Goal: Information Seeking & Learning: Find contact information

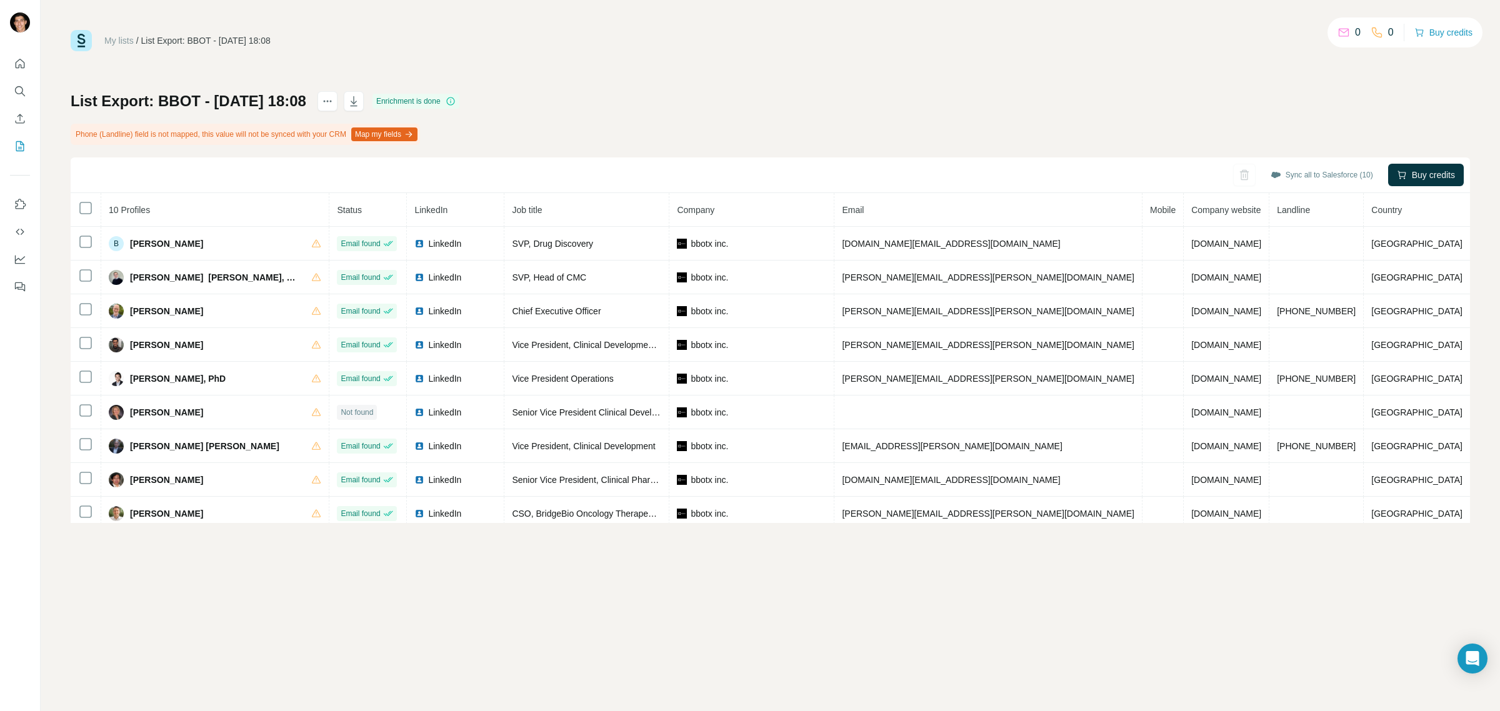
click at [87, 44] on img at bounding box center [81, 40] width 21 height 21
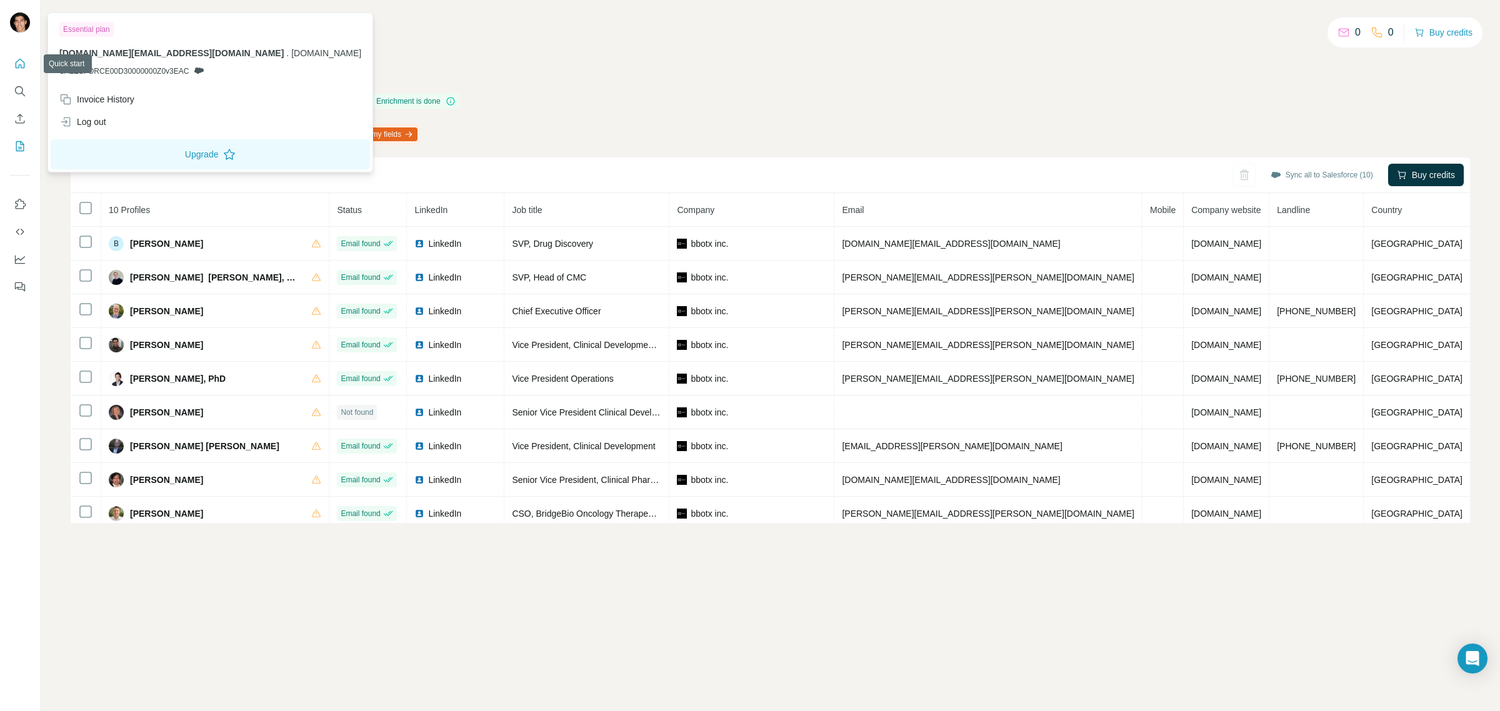
click at [20, 51] on div at bounding box center [20, 171] width 40 height 253
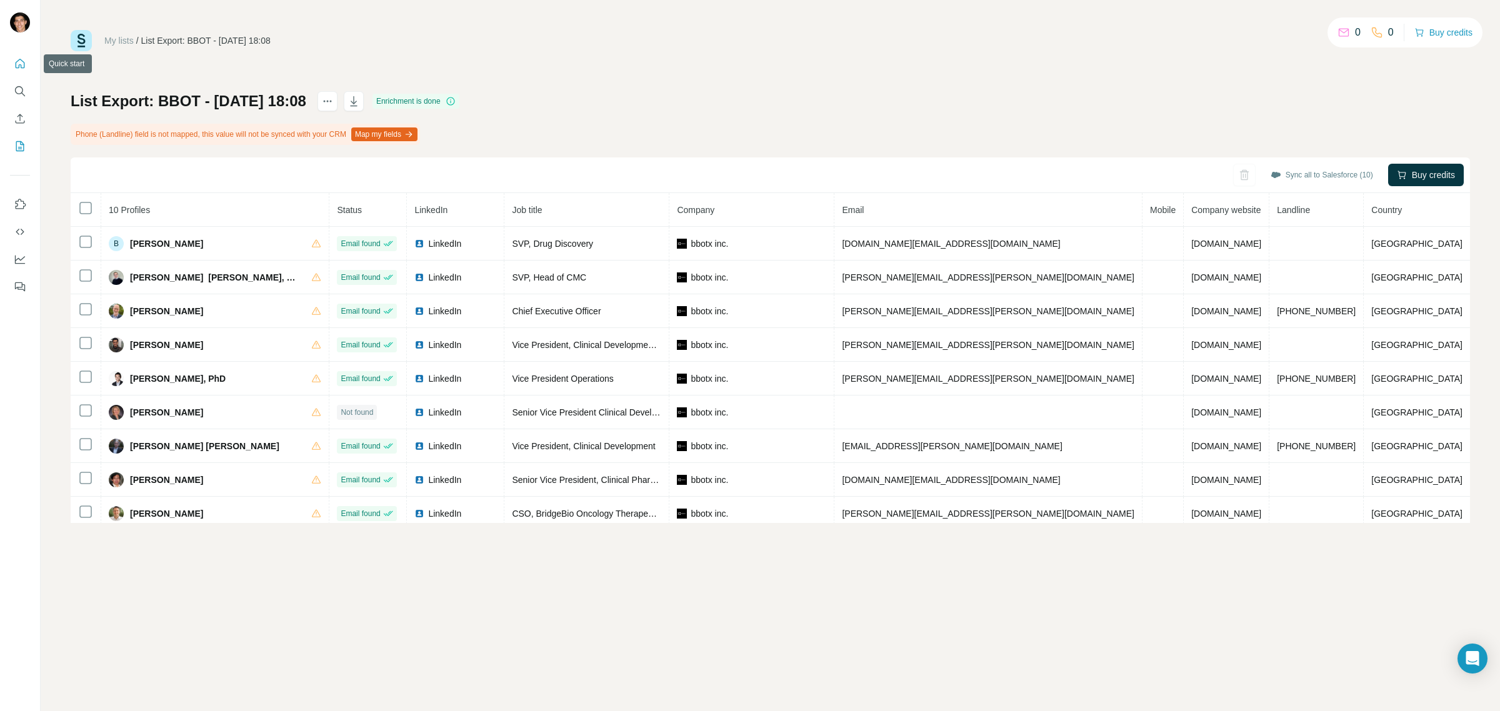
click at [21, 64] on icon "Quick start" at bounding box center [20, 63] width 9 height 9
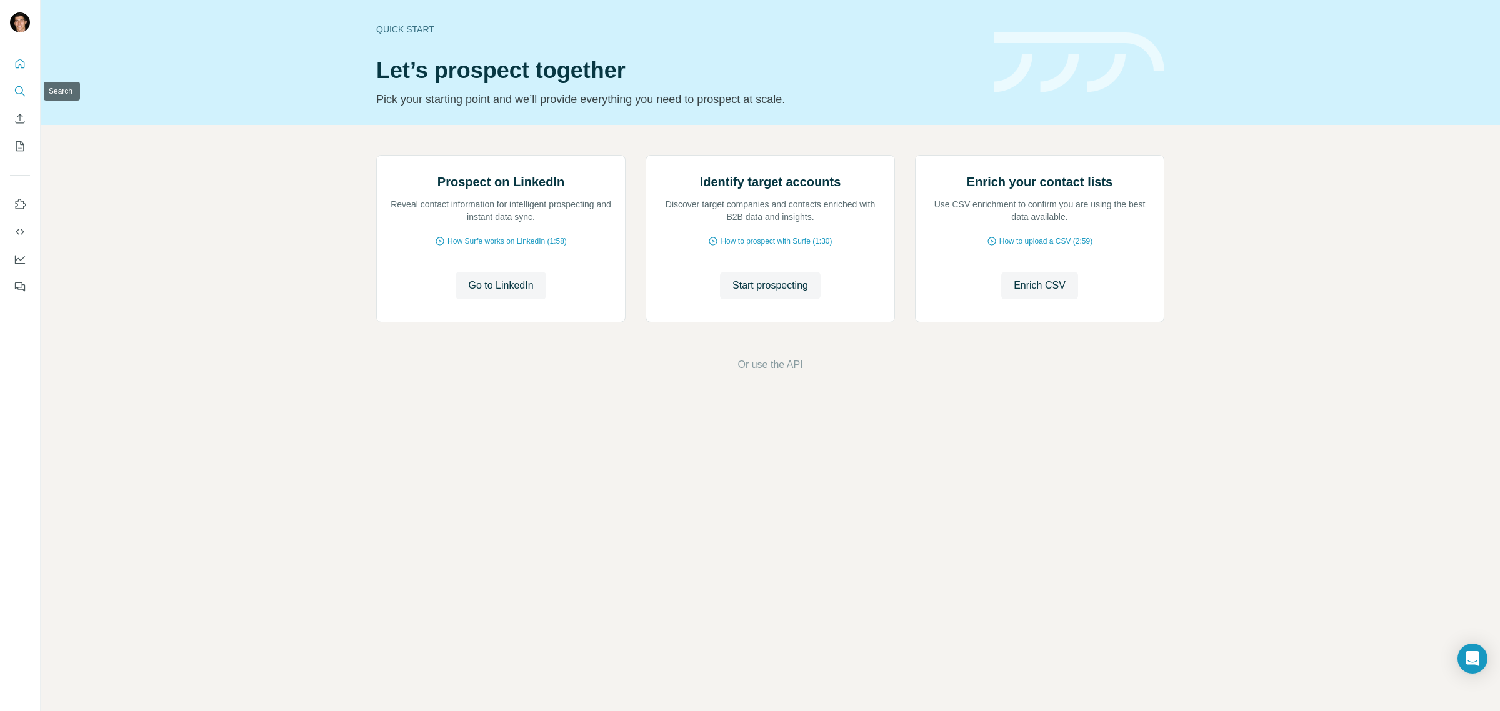
click at [19, 89] on icon "Search" at bounding box center [20, 91] width 12 height 12
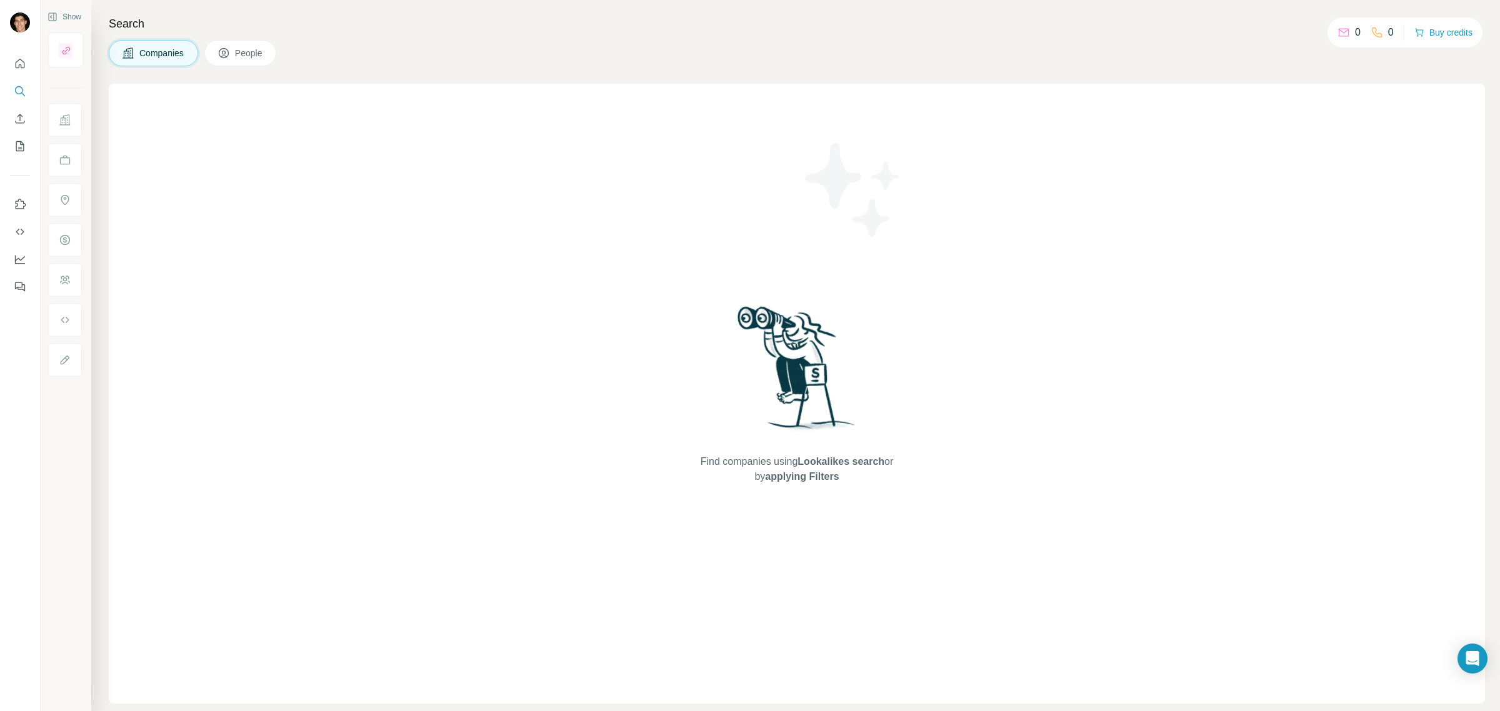
click at [252, 54] on span "People" at bounding box center [249, 53] width 29 height 12
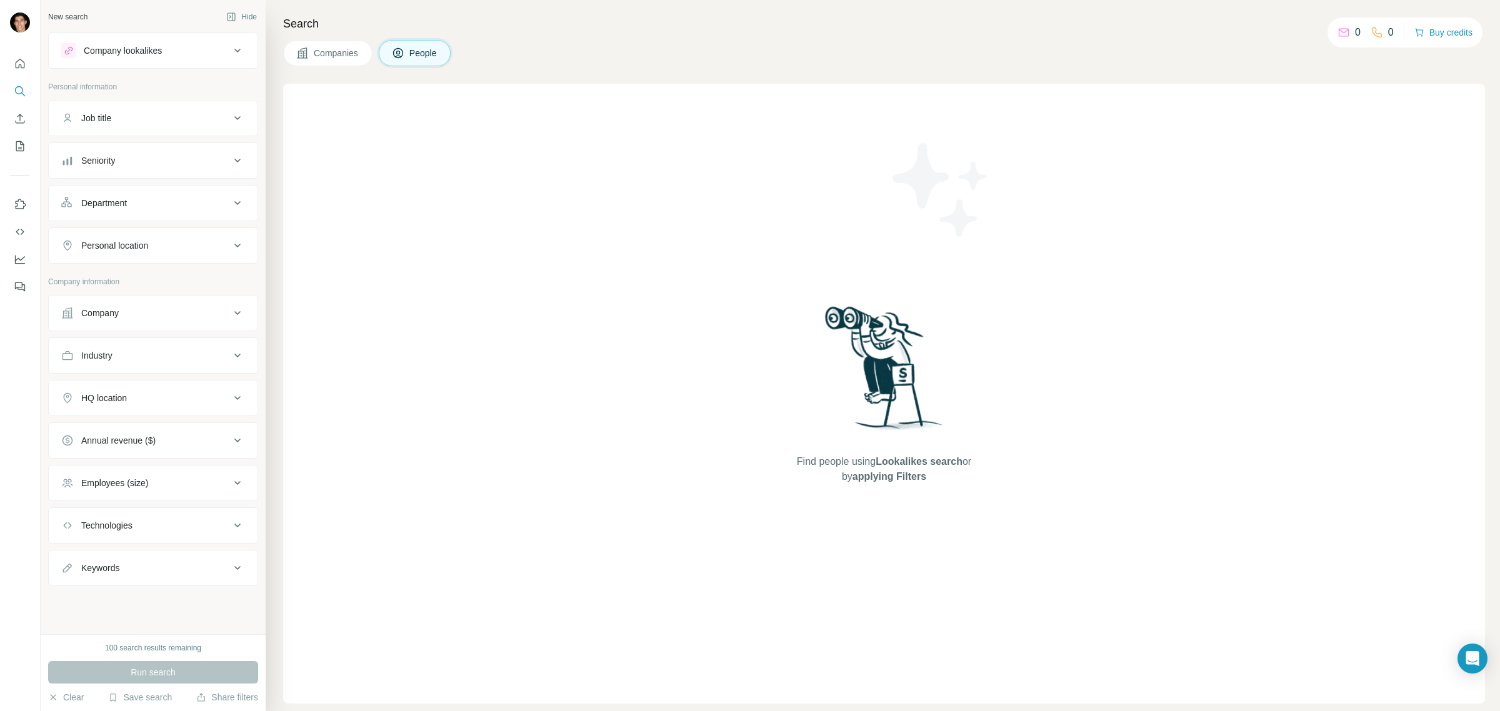
click at [172, 116] on div "Job title" at bounding box center [145, 118] width 169 height 12
click at [230, 117] on icon at bounding box center [237, 118] width 15 height 15
click at [198, 569] on div "Keywords" at bounding box center [145, 568] width 169 height 12
click at [176, 598] on input "text" at bounding box center [140, 599] width 159 height 22
paste input "**********"
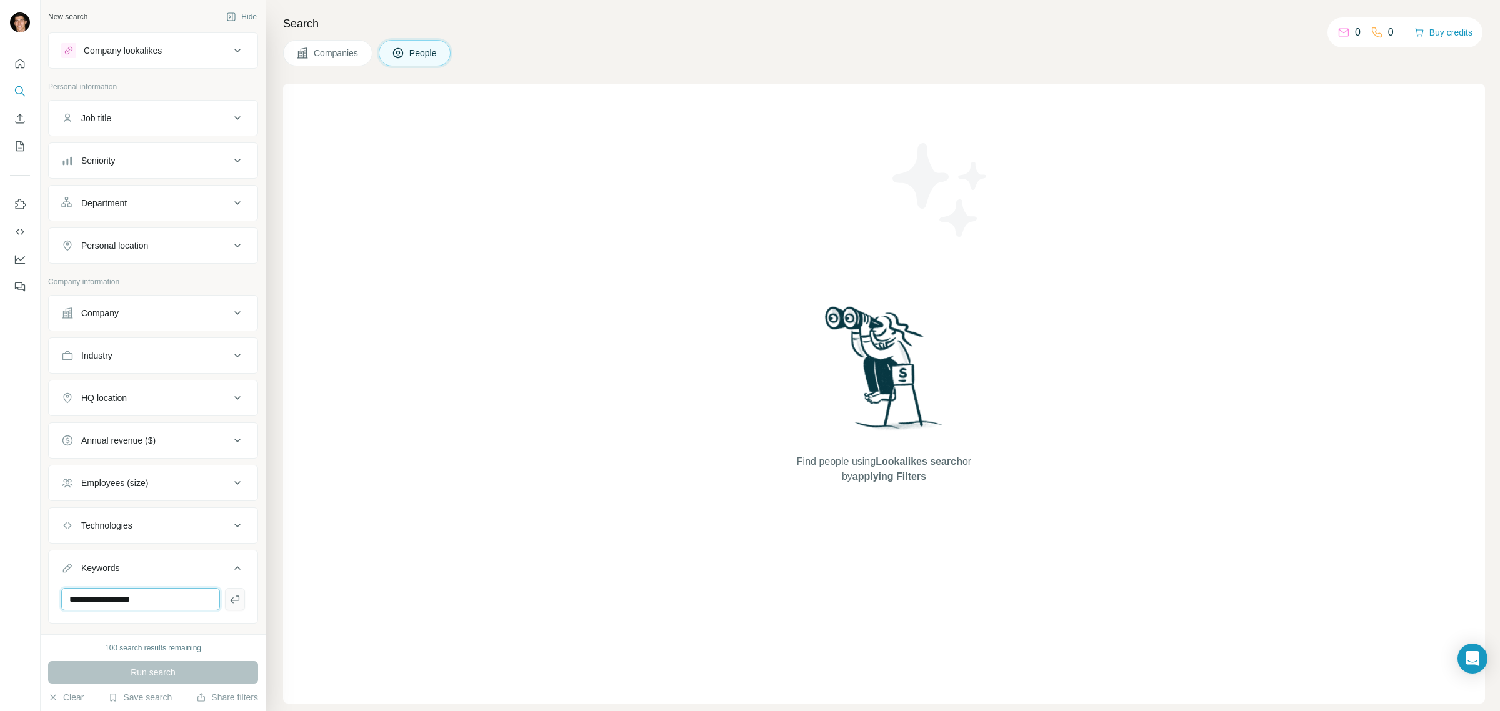
type input "**********"
click at [229, 606] on icon "button" at bounding box center [235, 599] width 12 height 12
click at [206, 676] on button "Run search" at bounding box center [153, 672] width 210 height 22
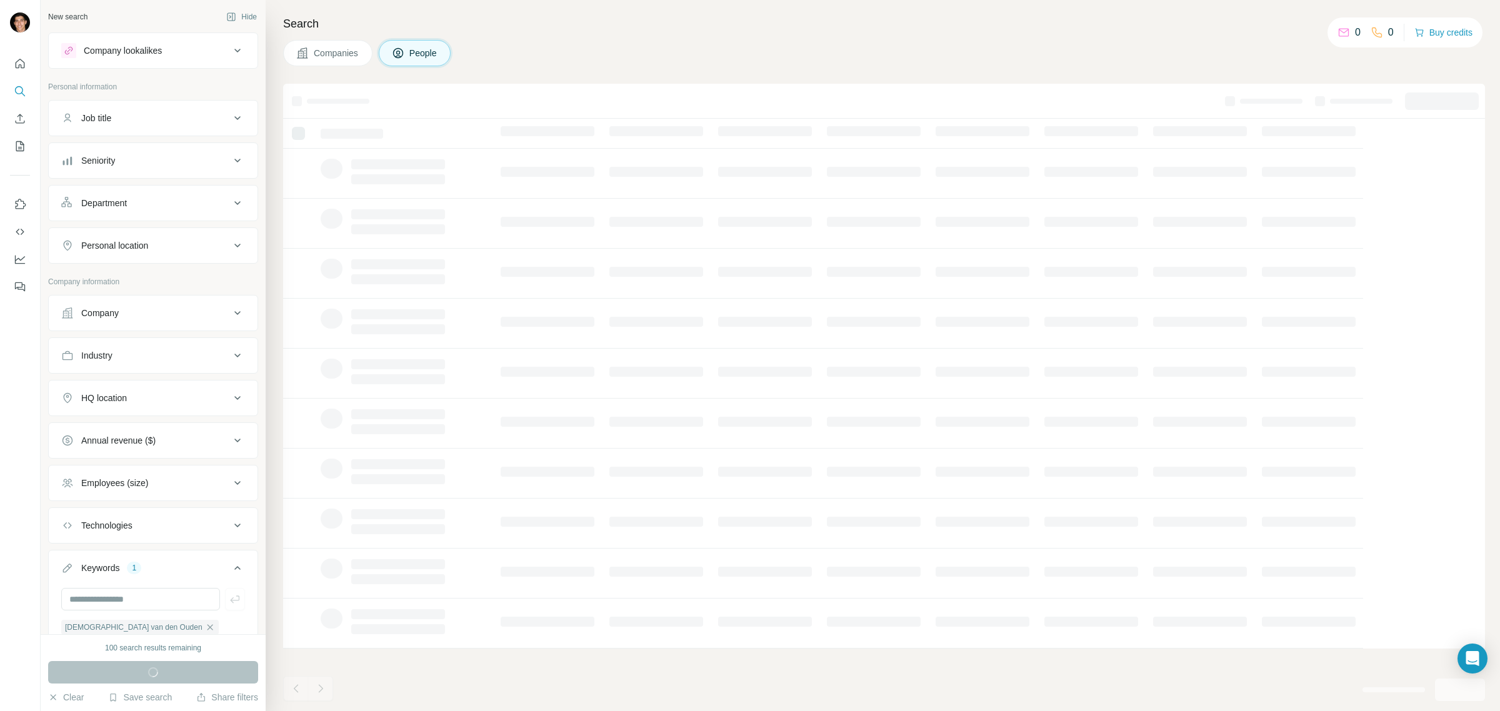
click at [314, 54] on span "Companies" at bounding box center [337, 53] width 46 height 12
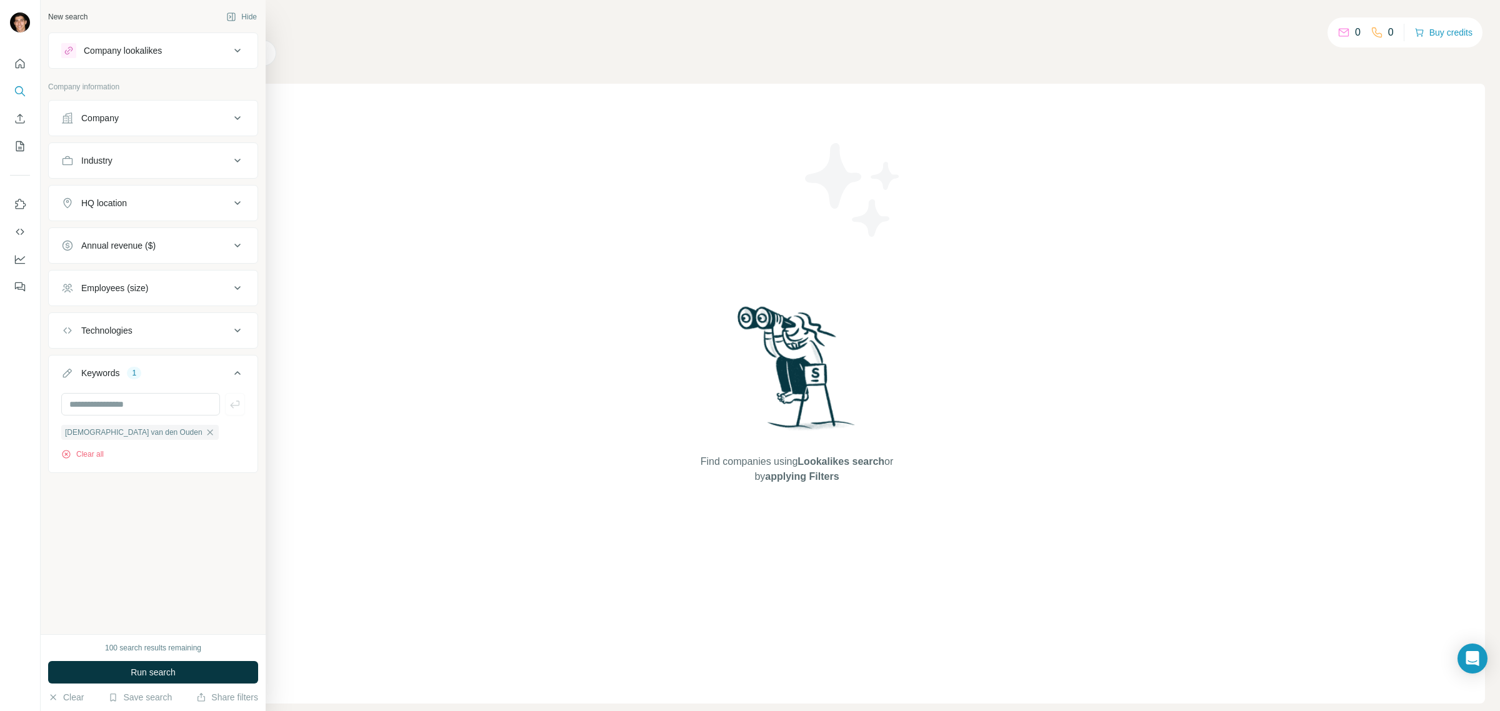
click at [137, 119] on div "Company" at bounding box center [145, 118] width 169 height 12
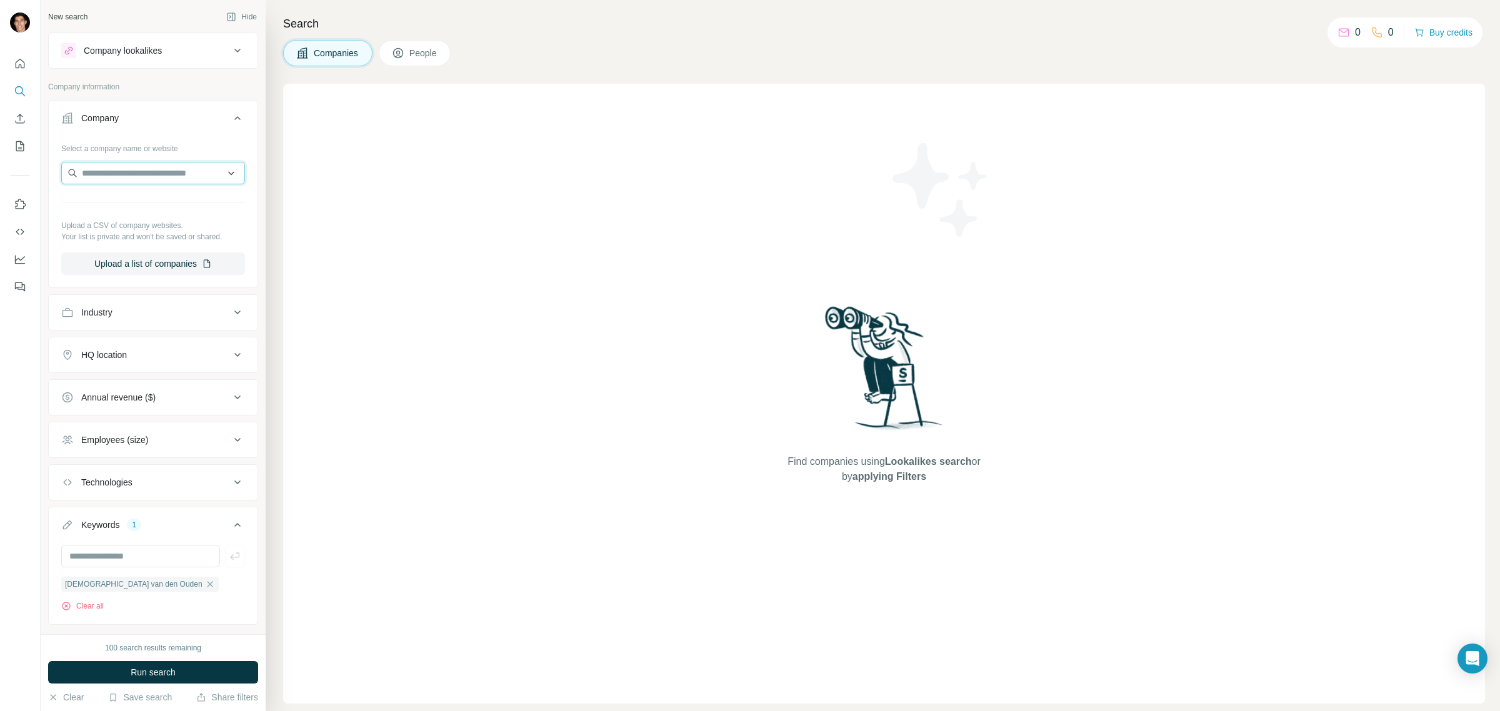
click at [139, 176] on input "text" at bounding box center [153, 173] width 184 height 22
paste input "**********"
click at [162, 172] on input "**********" at bounding box center [153, 173] width 184 height 22
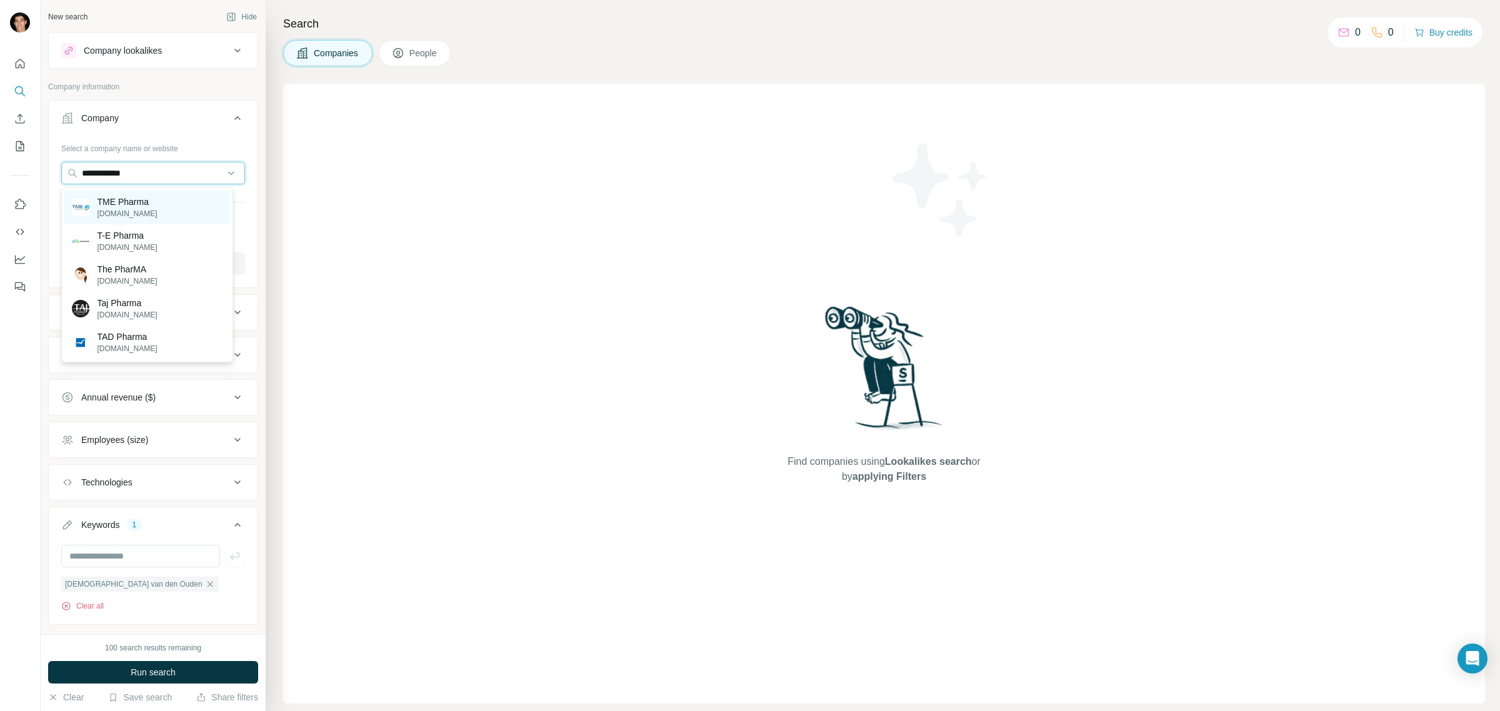
type input "**********"
click at [144, 197] on p "TME Pharma" at bounding box center [127, 202] width 60 height 12
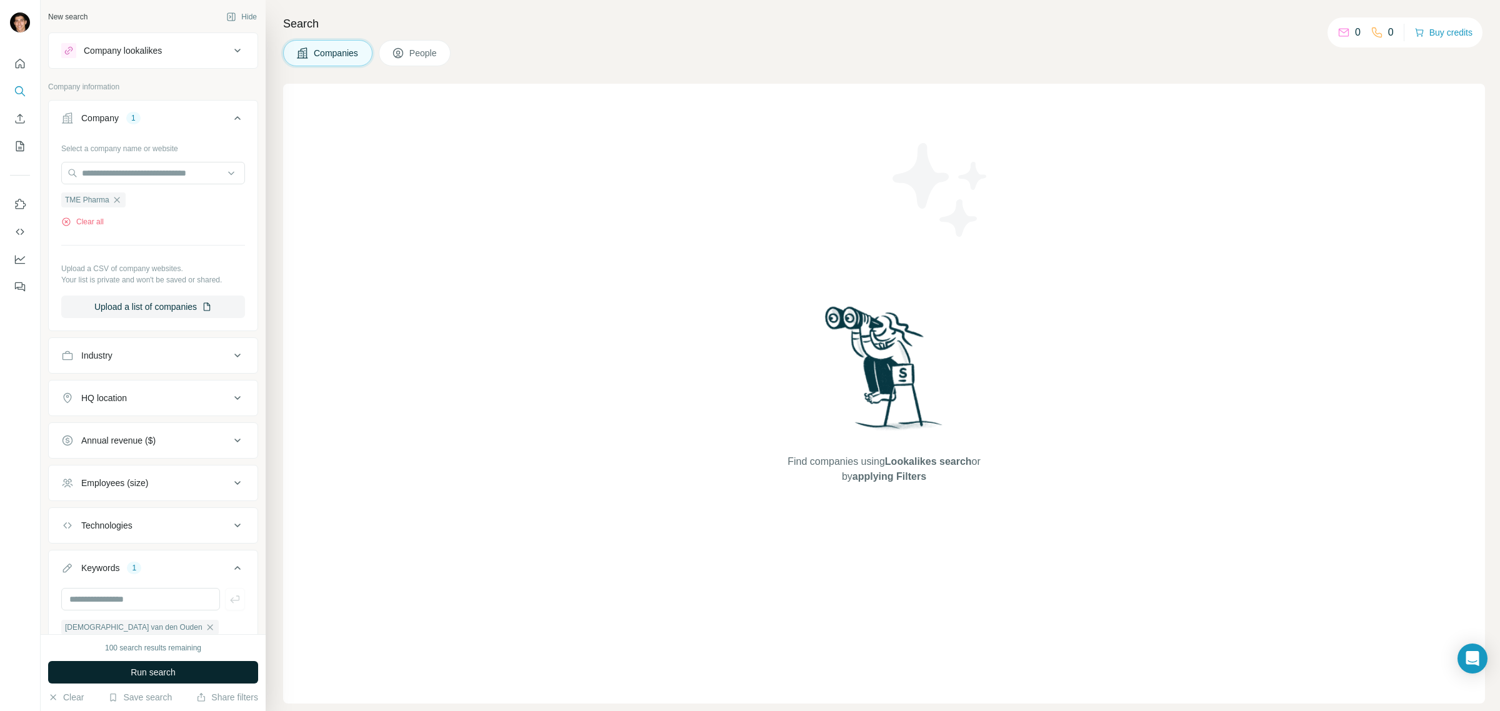
click at [180, 667] on button "Run search" at bounding box center [153, 672] width 210 height 22
click at [205, 628] on icon "button" at bounding box center [210, 627] width 10 height 10
click at [159, 669] on span "Run search" at bounding box center [153, 672] width 45 height 12
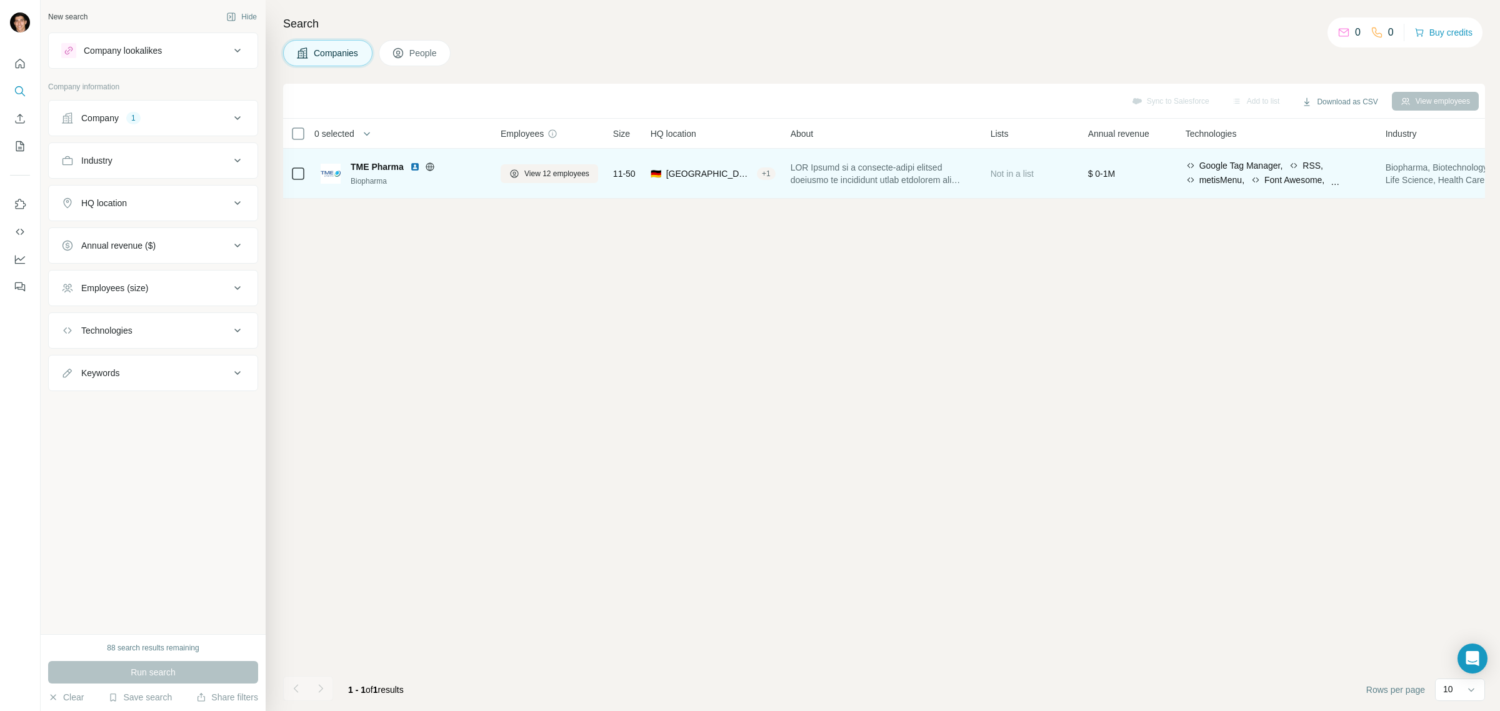
click at [355, 167] on span "TME Pharma" at bounding box center [377, 167] width 53 height 12
click at [369, 167] on span "TME Pharma" at bounding box center [377, 167] width 53 height 12
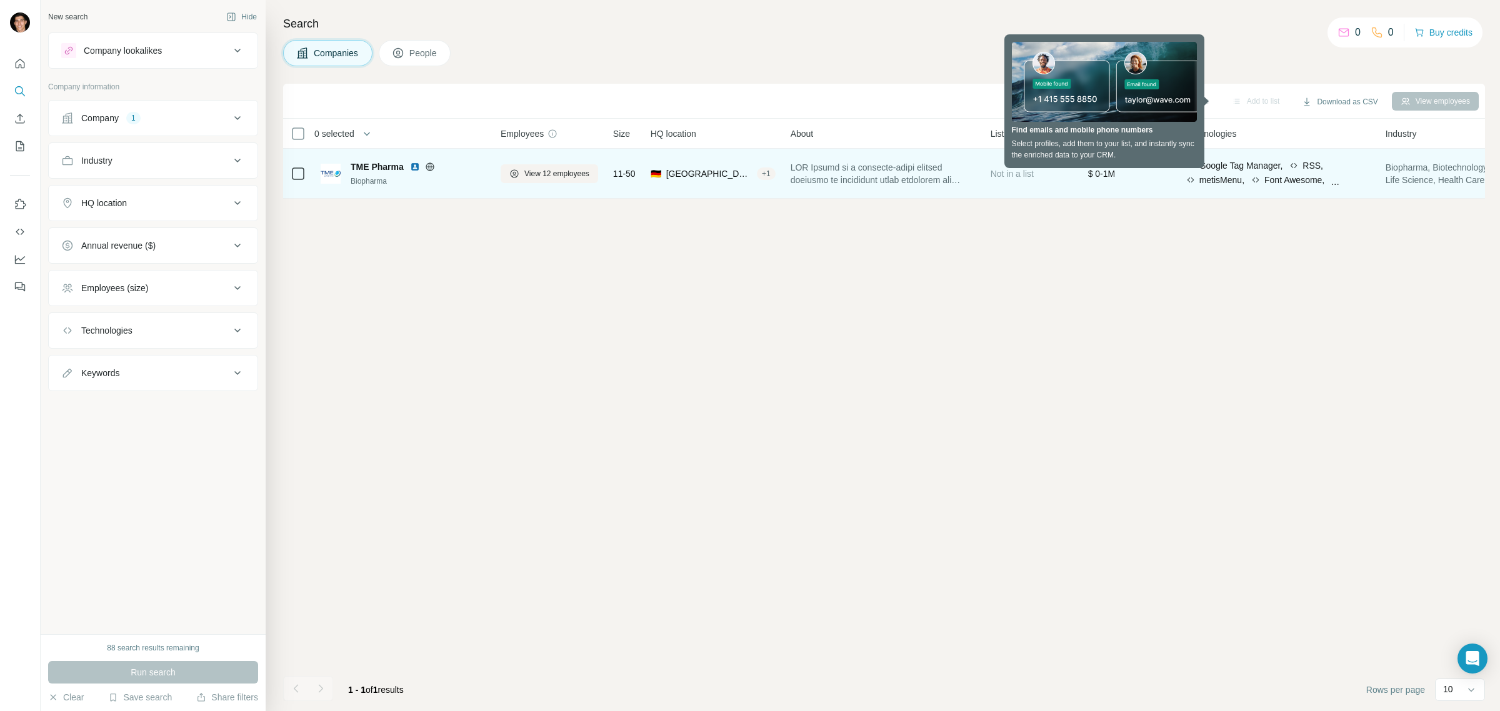
click at [1290, 174] on span "Font Awesome," at bounding box center [1294, 180] width 60 height 12
click at [810, 177] on span at bounding box center [882, 173] width 185 height 25
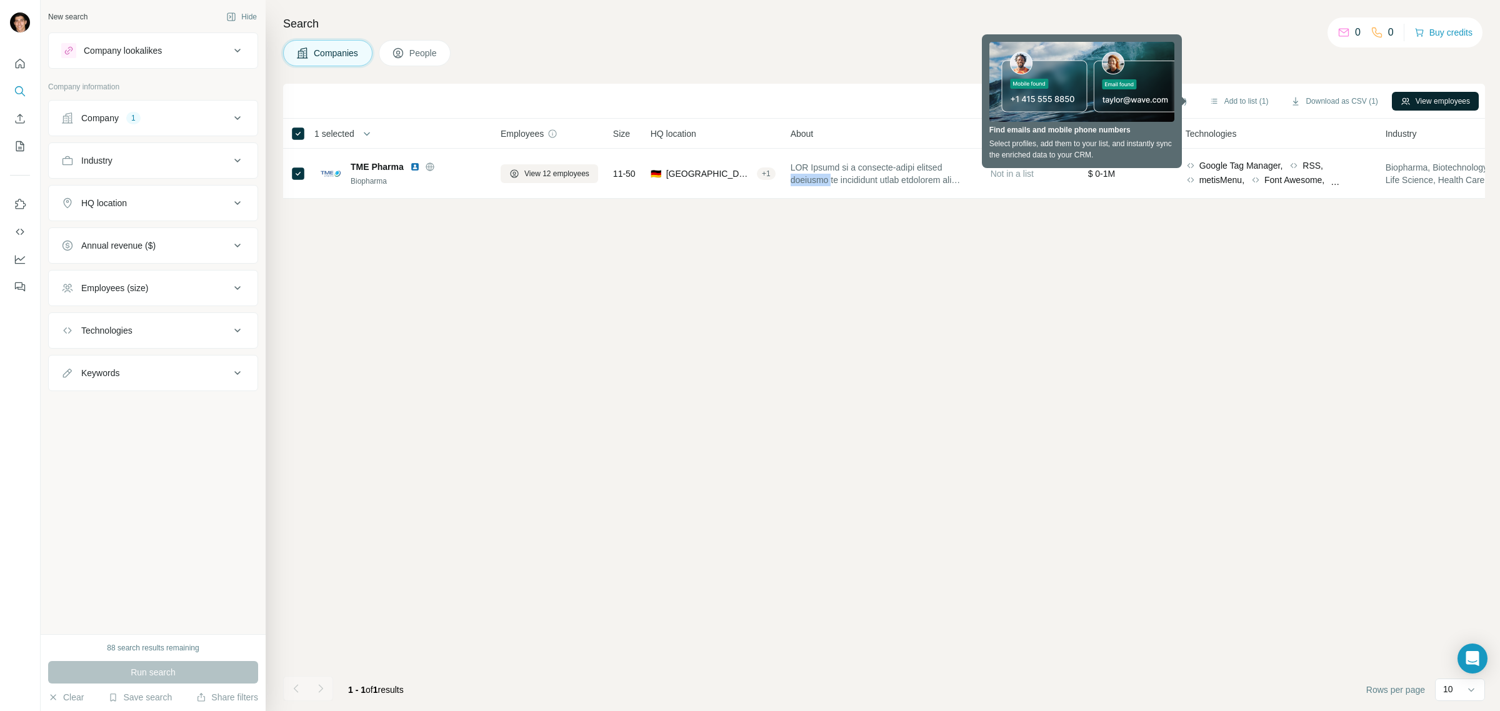
click at [1400, 104] on icon "button" at bounding box center [1405, 101] width 10 height 10
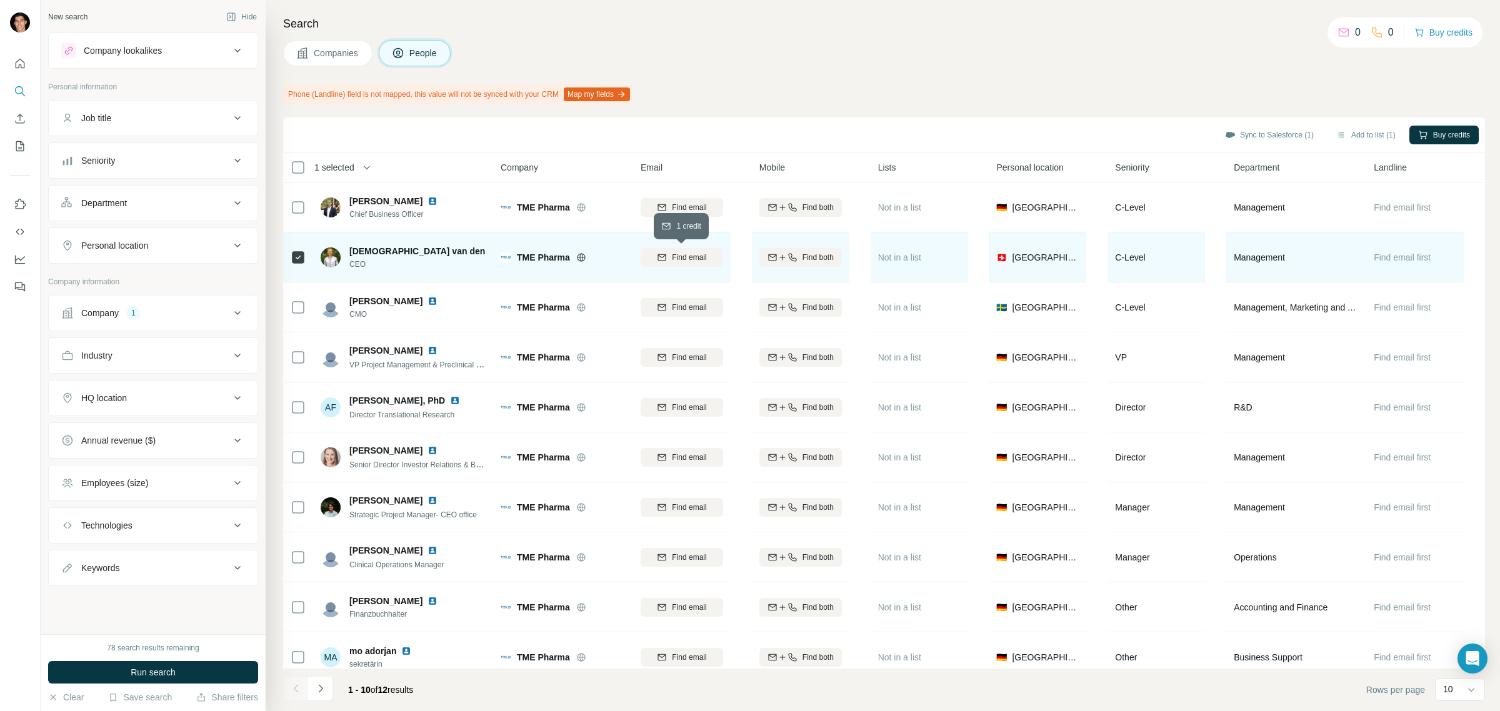
click at [688, 261] on span "Find email" at bounding box center [689, 257] width 34 height 11
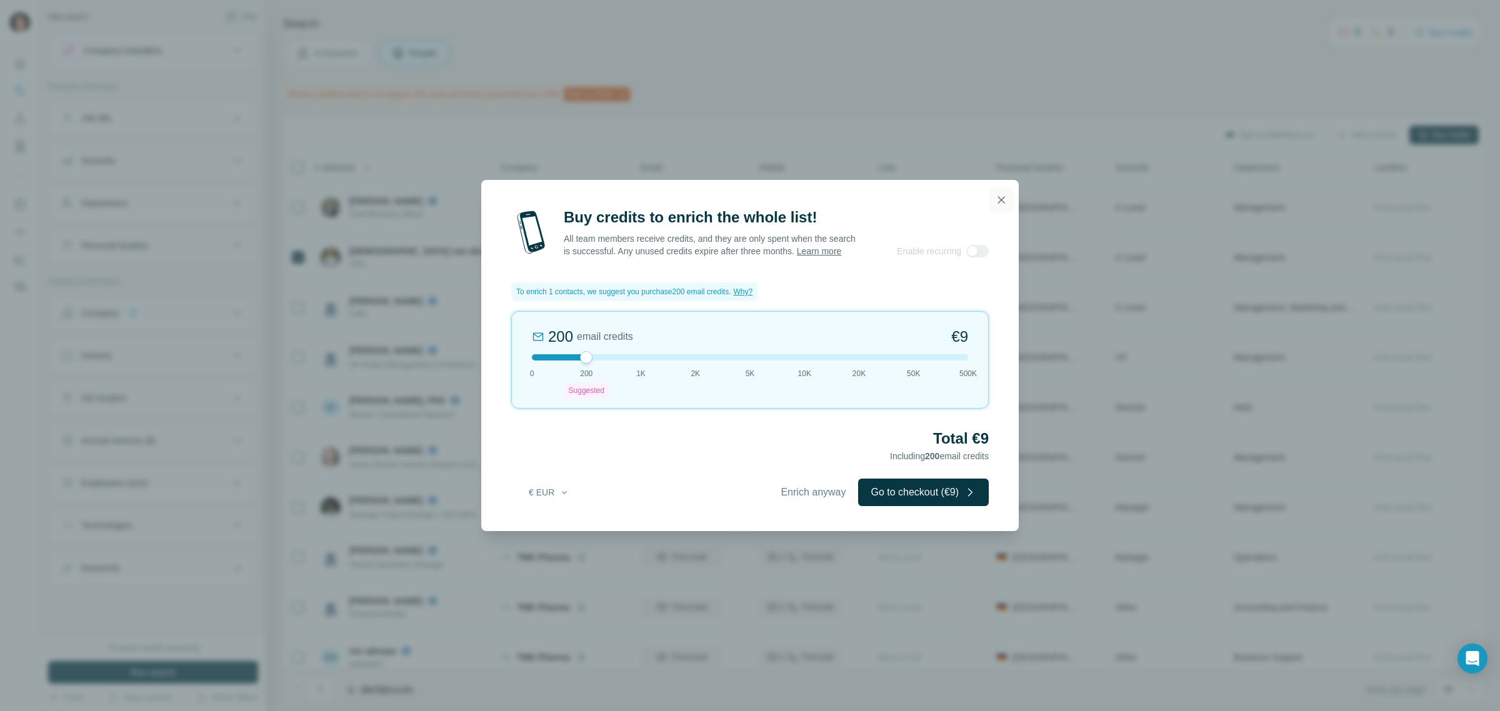
click at [999, 198] on icon "button" at bounding box center [1001, 200] width 12 height 12
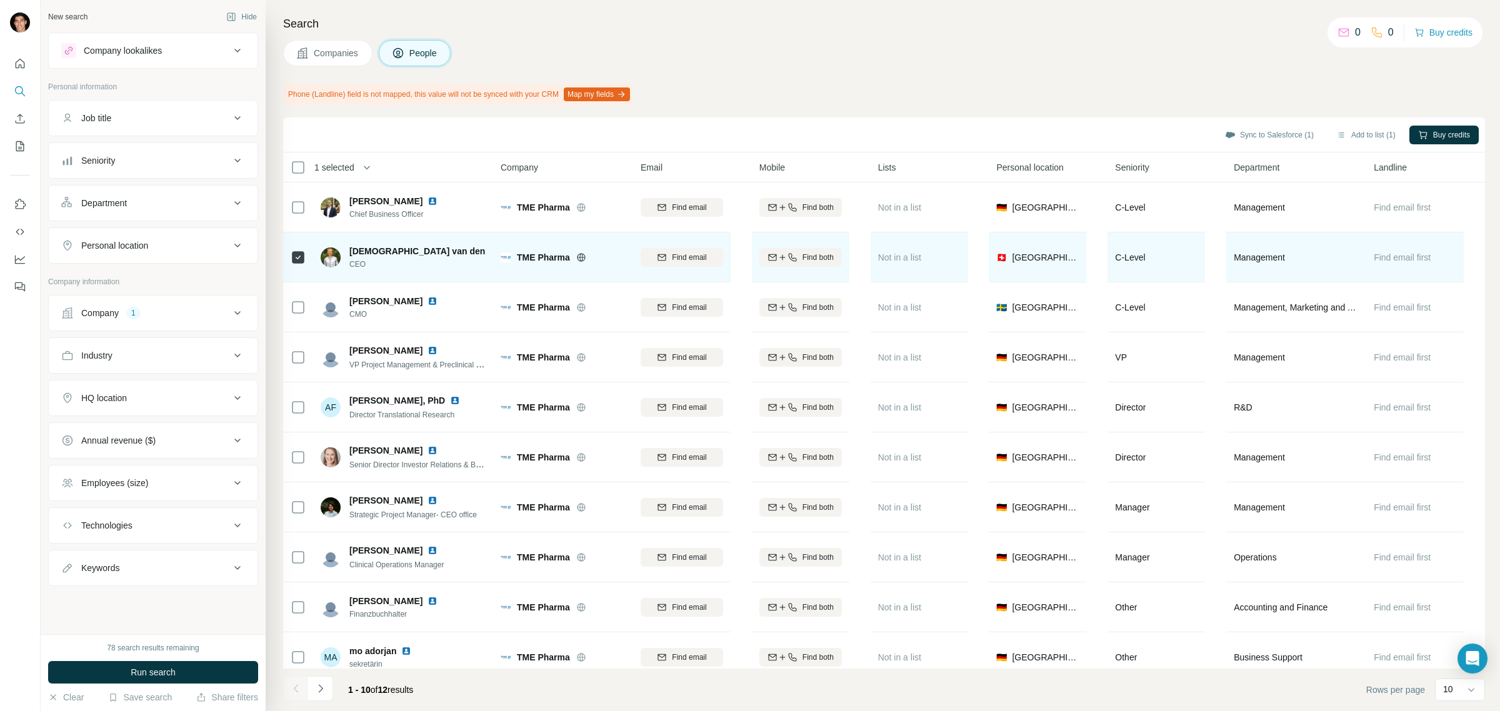
click at [362, 251] on span "[DEMOGRAPHIC_DATA] van den Ouden" at bounding box center [432, 251] width 166 height 12
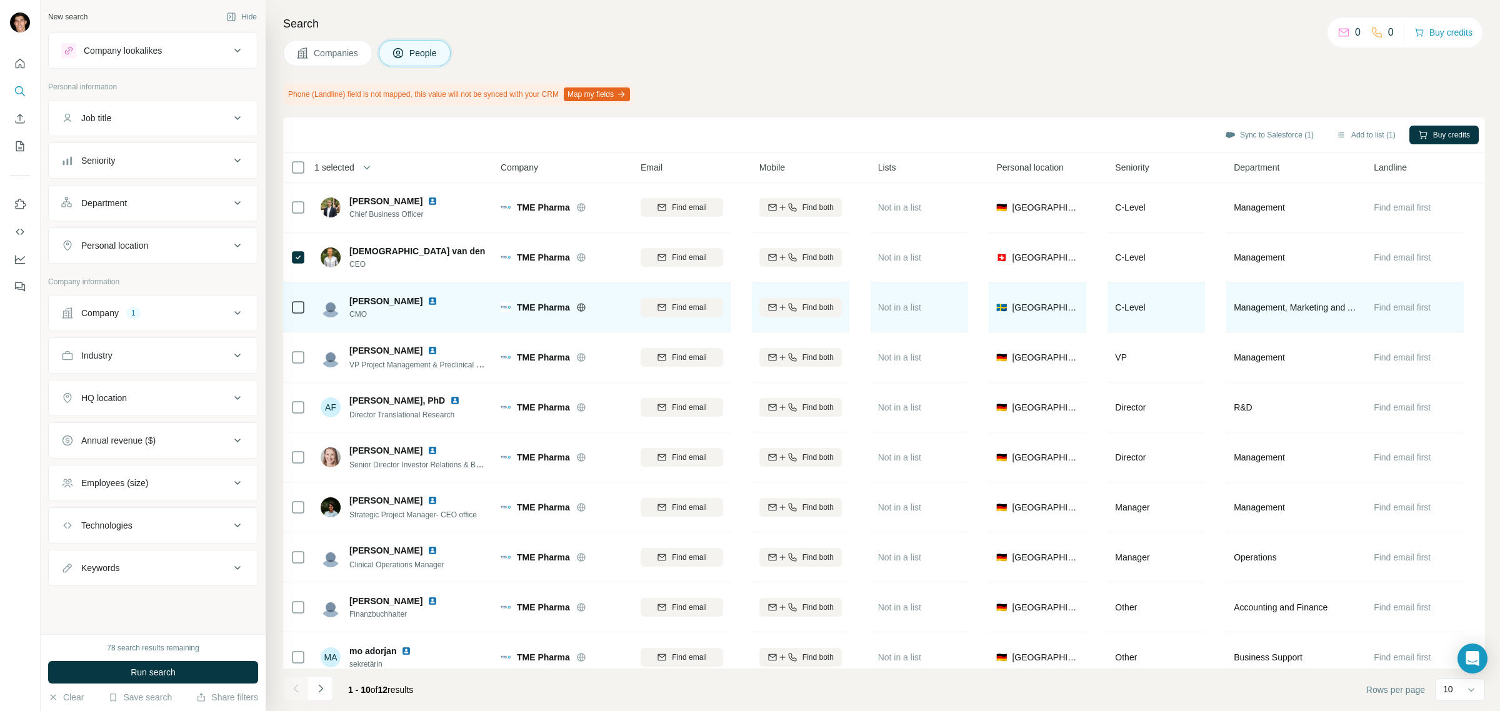
click at [304, 308] on icon at bounding box center [298, 307] width 15 height 15
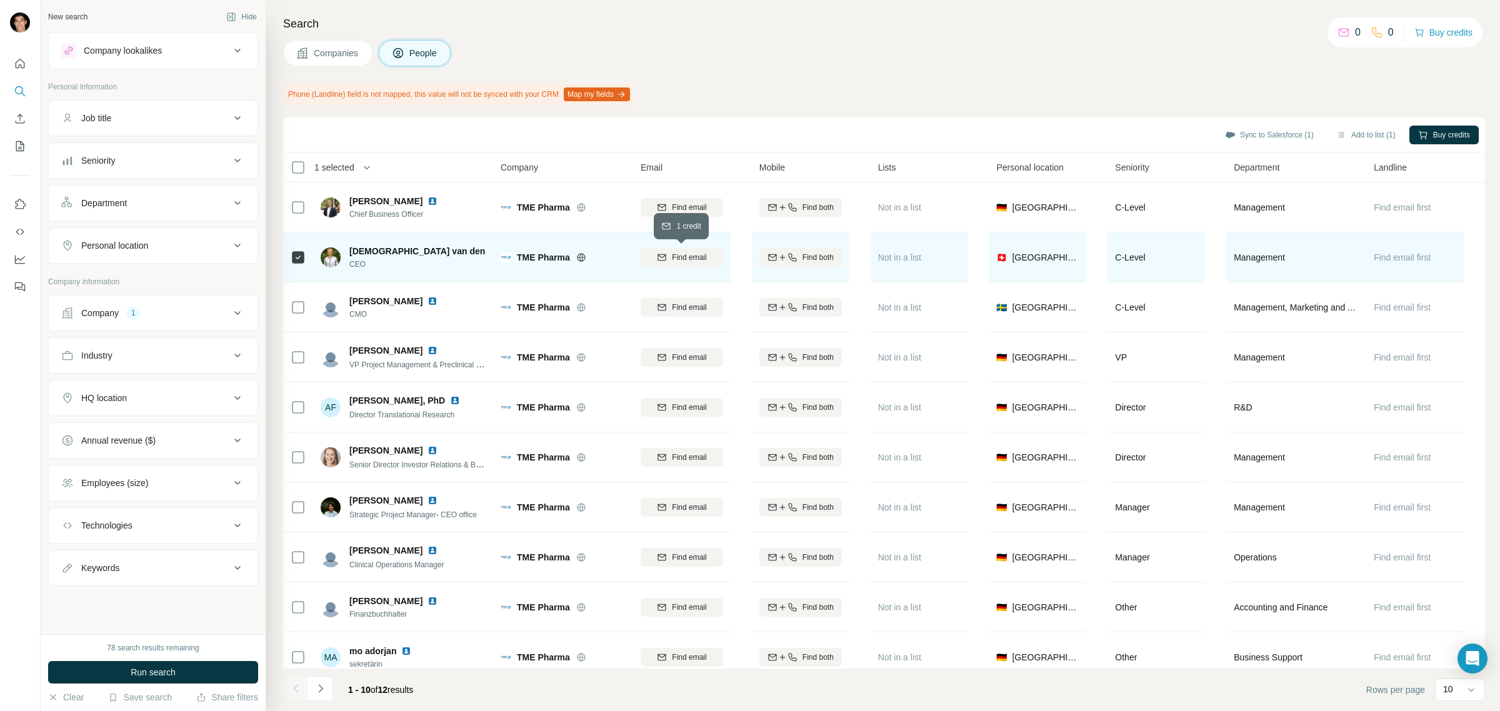
click at [689, 256] on span "Find email" at bounding box center [689, 257] width 34 height 11
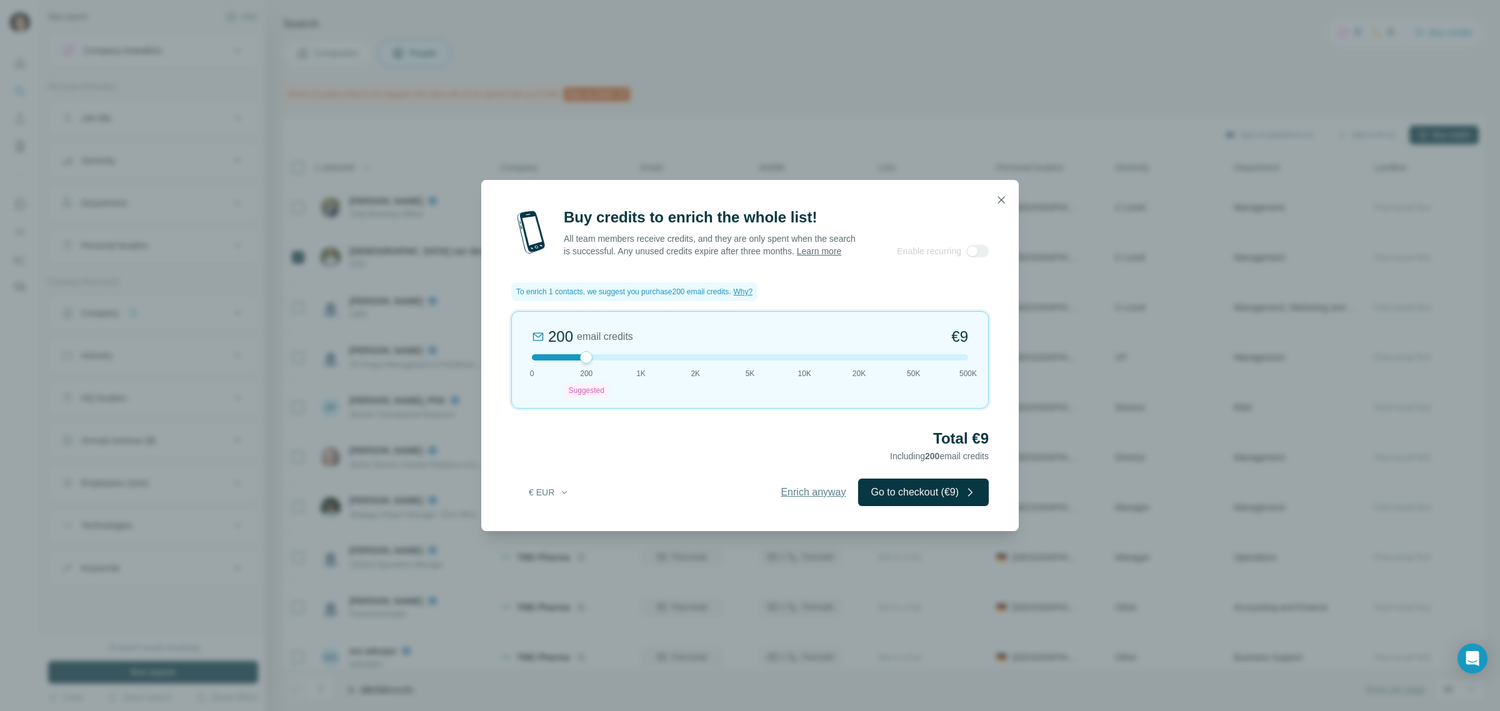
click at [795, 499] on span "Enrich anyway" at bounding box center [812, 492] width 65 height 15
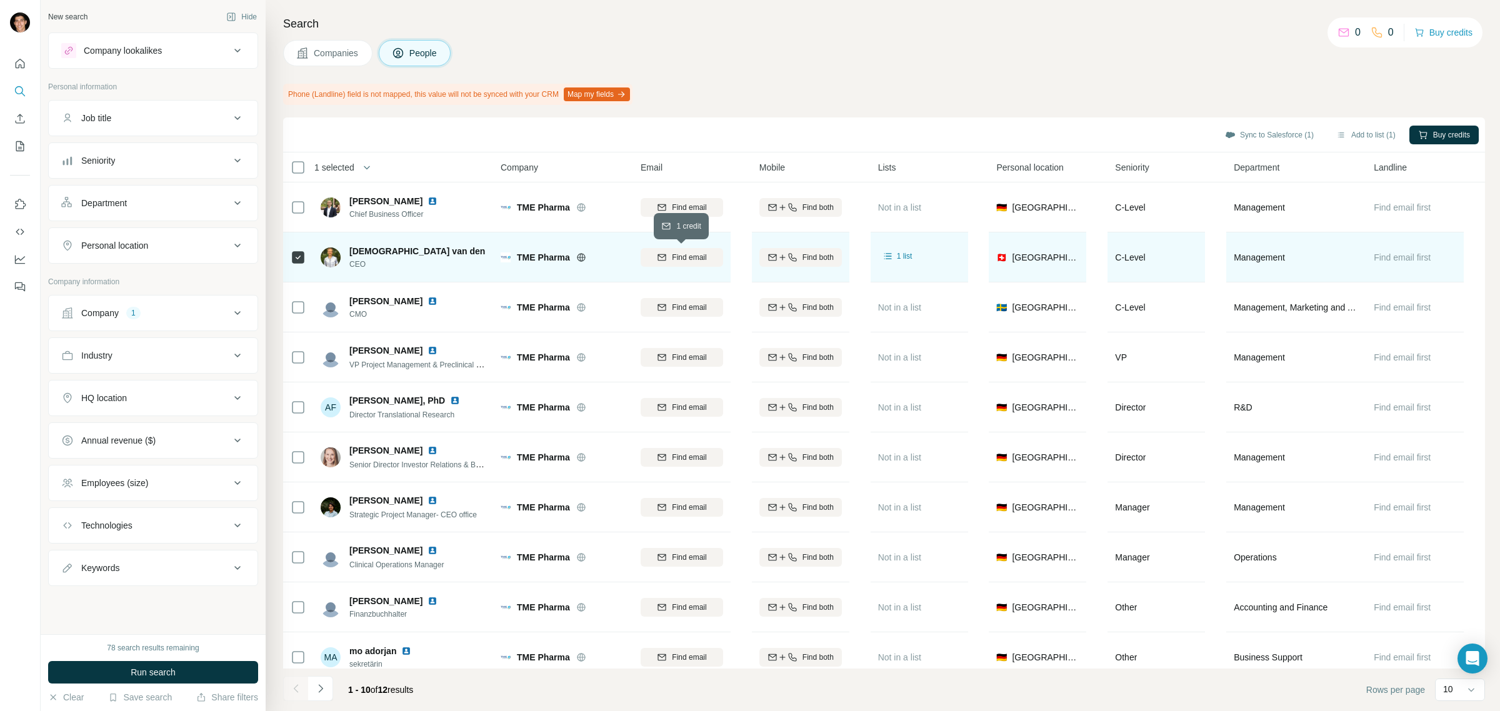
click at [686, 260] on span "Find email" at bounding box center [689, 257] width 34 height 11
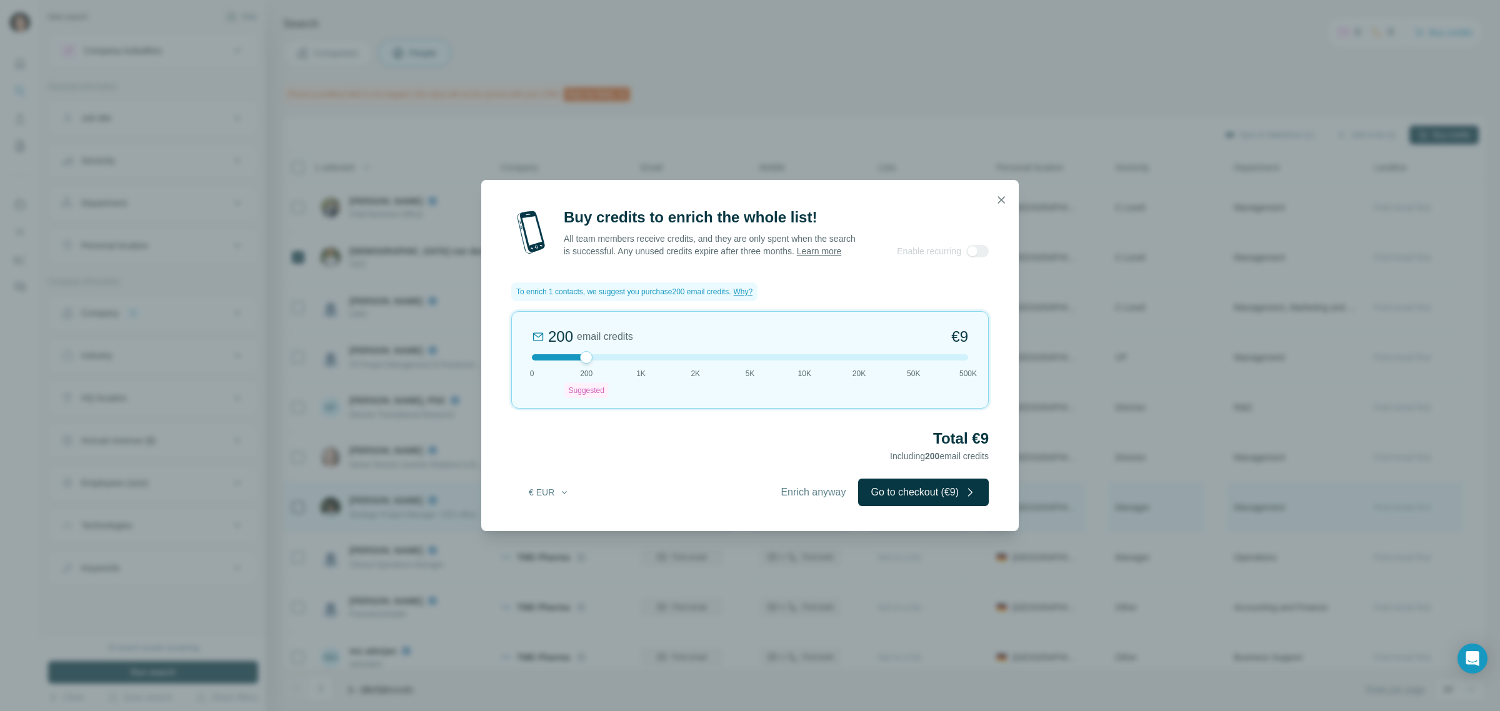
click at [801, 498] on span "Enrich anyway" at bounding box center [812, 492] width 65 height 15
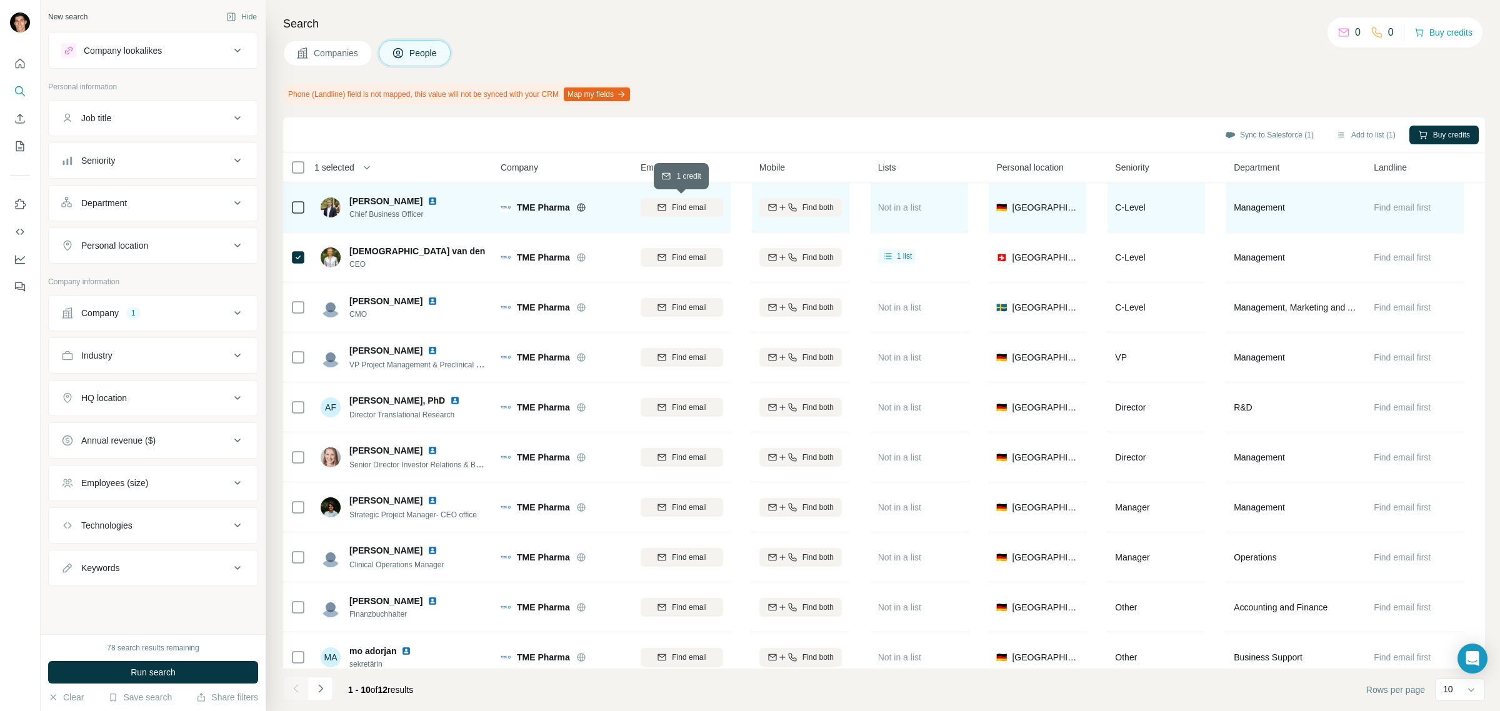
click at [664, 207] on icon "button" at bounding box center [662, 207] width 8 height 6
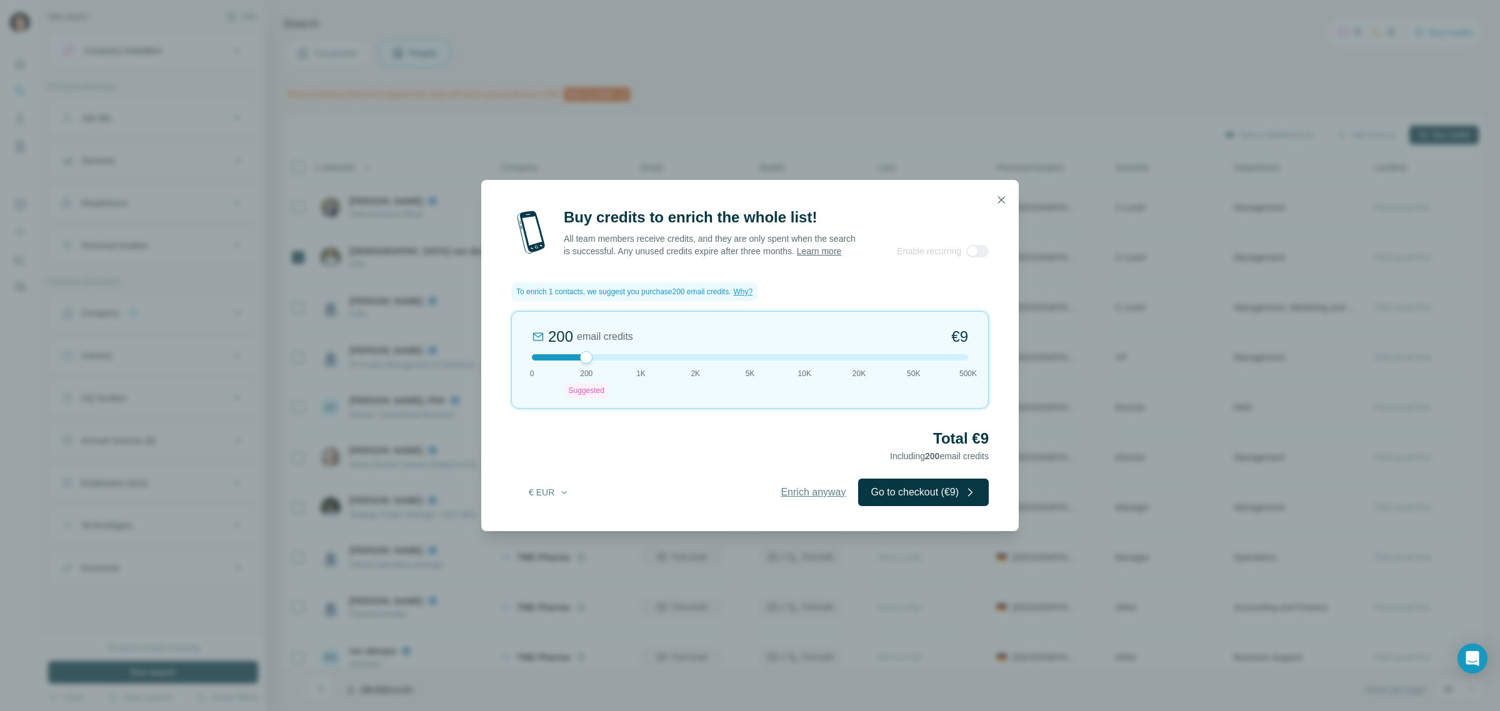
click at [822, 499] on span "Enrich anyway" at bounding box center [812, 492] width 65 height 15
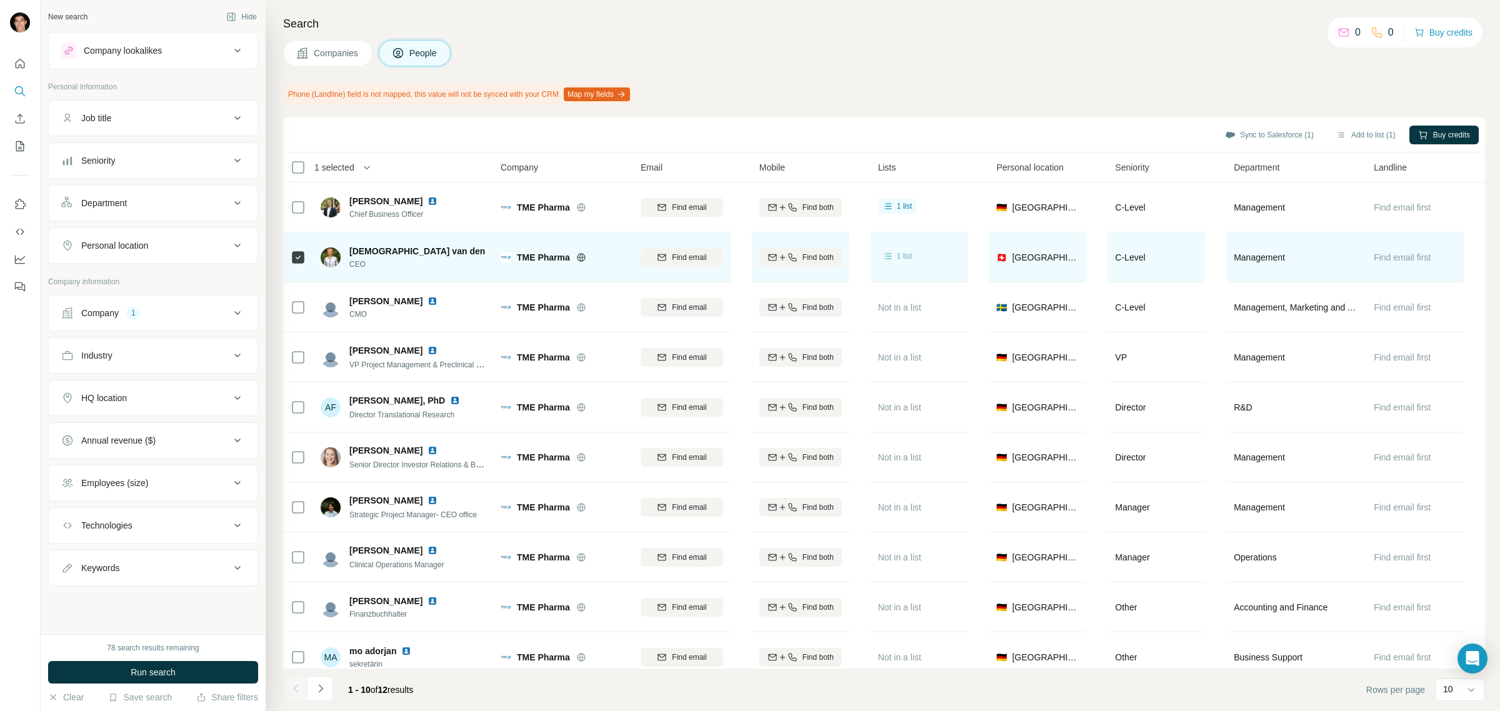
click at [900, 258] on span "1 list" at bounding box center [905, 256] width 16 height 11
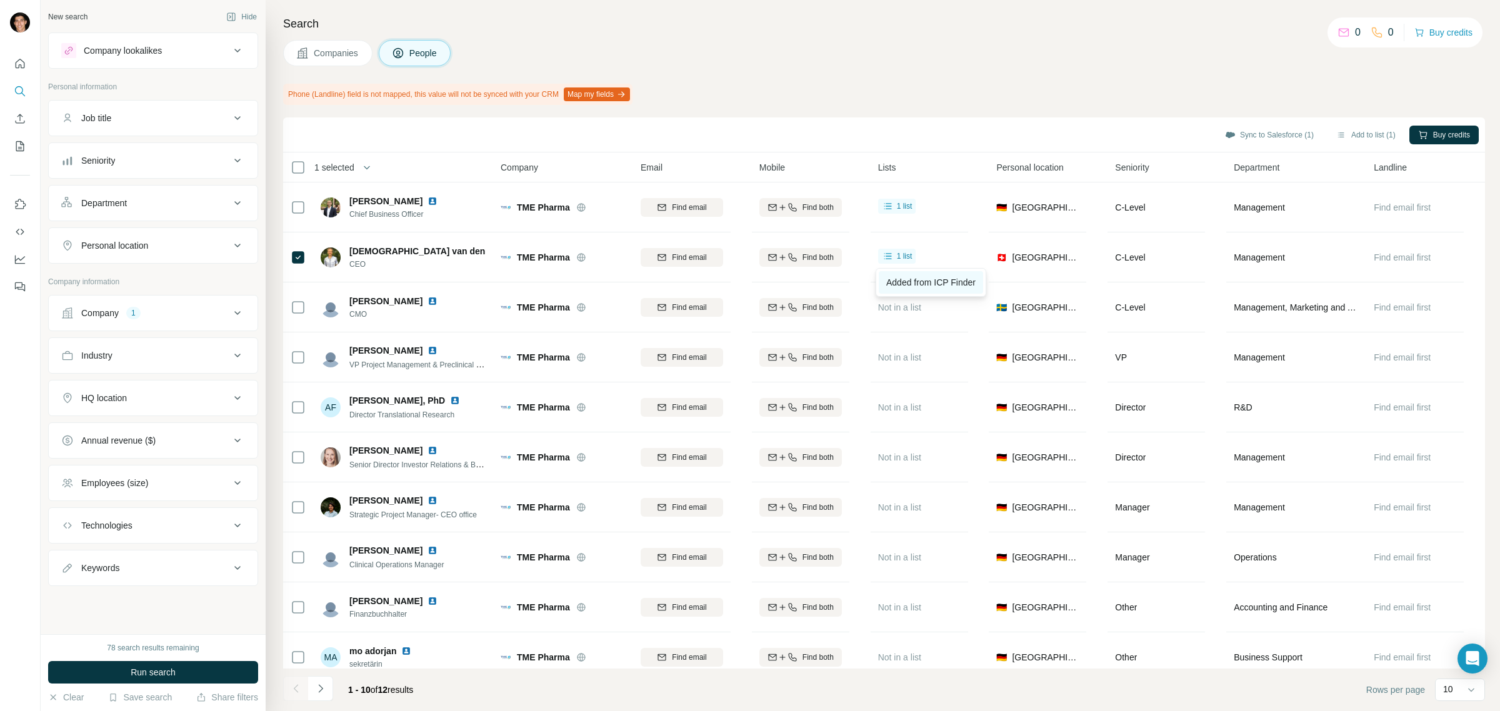
click at [910, 286] on span "Added from ICP Finder" at bounding box center [930, 282] width 89 height 10
